Goal: Information Seeking & Learning: Learn about a topic

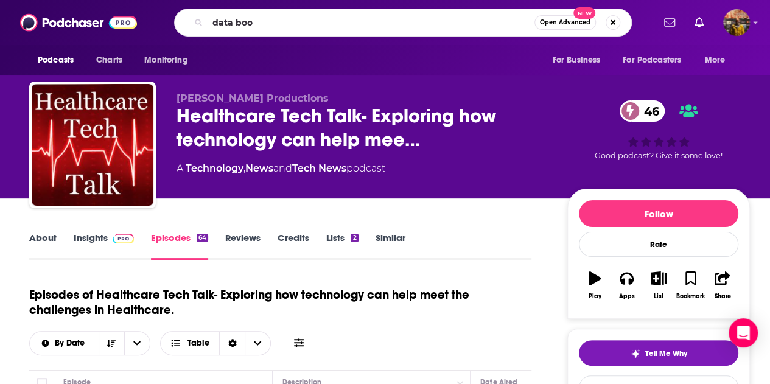
type input "data book"
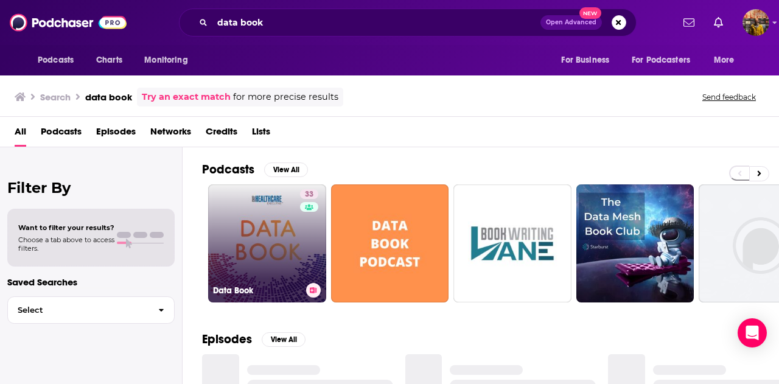
click at [255, 225] on link "33 Data Book" at bounding box center [267, 244] width 118 height 118
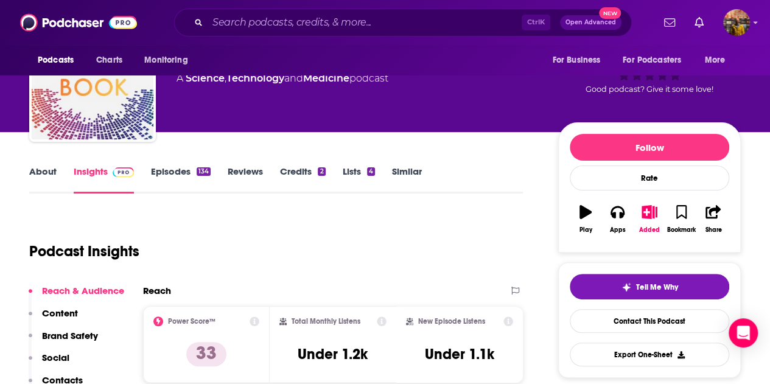
scroll to position [68, 0]
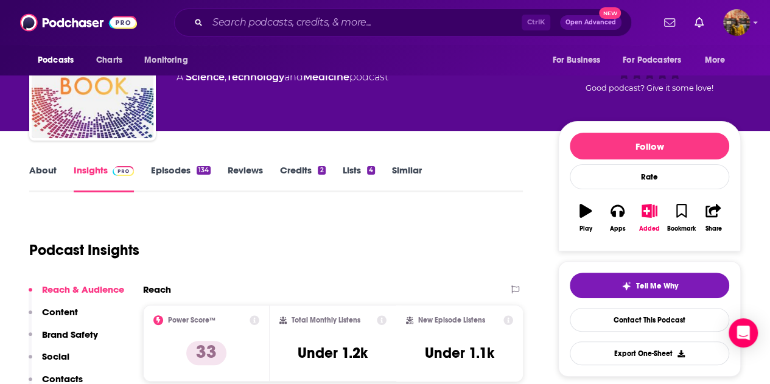
click at [177, 173] on link "Episodes 134" at bounding box center [181, 178] width 60 height 28
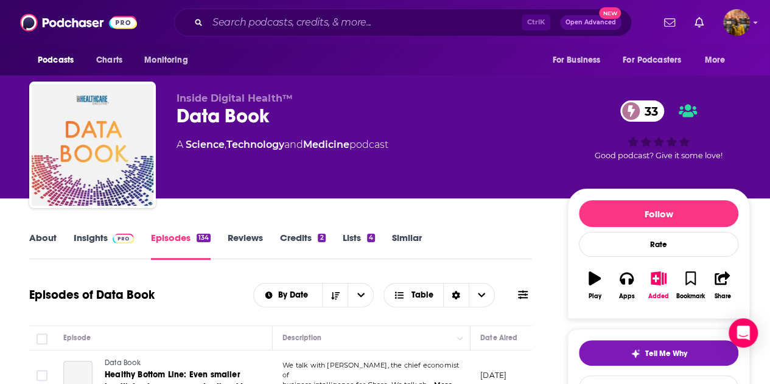
scroll to position [93, 0]
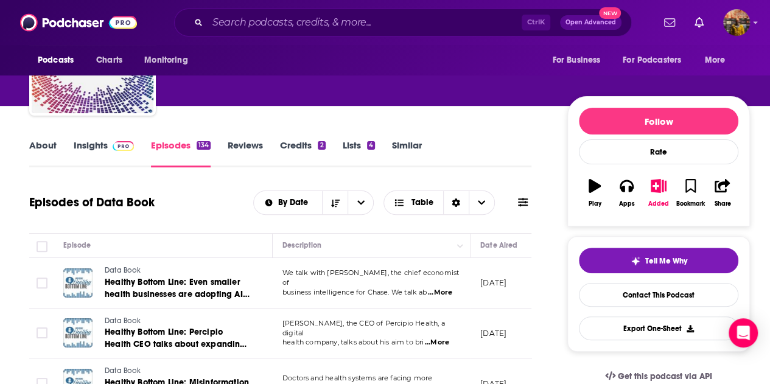
click at [521, 205] on icon at bounding box center [523, 202] width 10 height 9
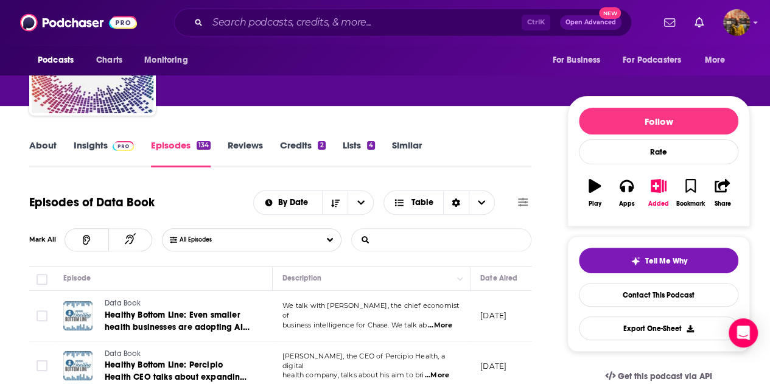
click at [426, 244] on input "List Search Input" at bounding box center [415, 240] width 127 height 22
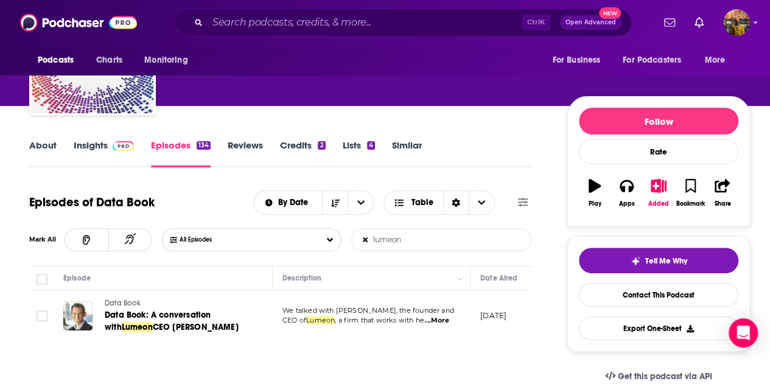
type input "lumeon"
